Goal: Navigation & Orientation: Find specific page/section

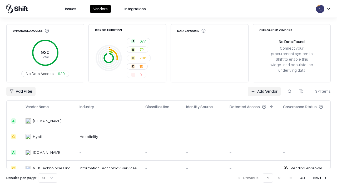
click at [48, 178] on html "Issues Vendors Integrations Unmanaged Access 920 Total No Data Access 920 Risk …" at bounding box center [168, 94] width 337 height 189
click at [320, 178] on button "Next" at bounding box center [320, 178] width 21 height 9
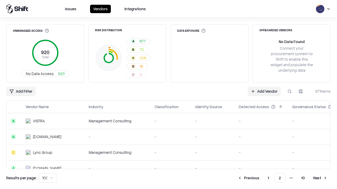
click at [320, 178] on button "Next" at bounding box center [320, 178] width 21 height 9
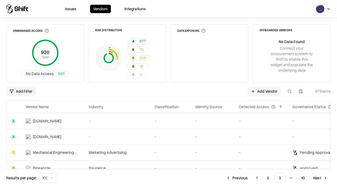
click at [320, 178] on button "Next" at bounding box center [320, 178] width 21 height 9
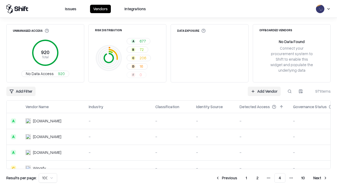
click at [320, 178] on button "Next" at bounding box center [320, 178] width 21 height 9
